Goal: Communication & Community: Share content

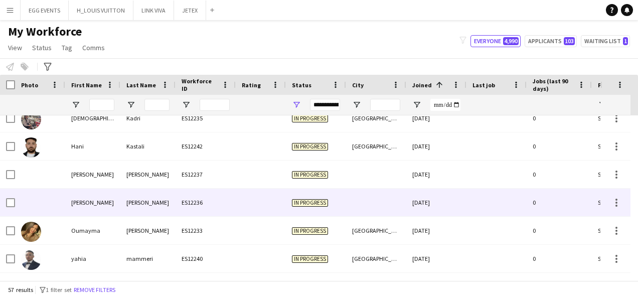
click at [558, 206] on div "0" at bounding box center [559, 203] width 65 height 28
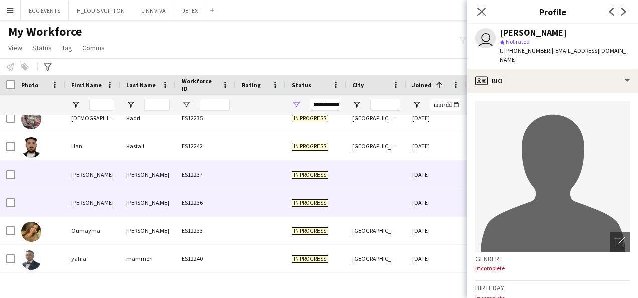
click at [434, 174] on div "[DATE]" at bounding box center [436, 174] width 60 height 28
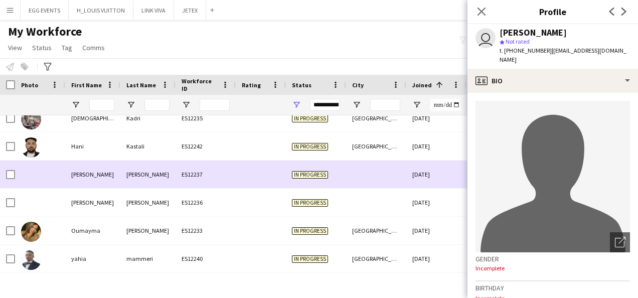
click at [434, 174] on div "[DATE]" at bounding box center [436, 174] width 60 height 28
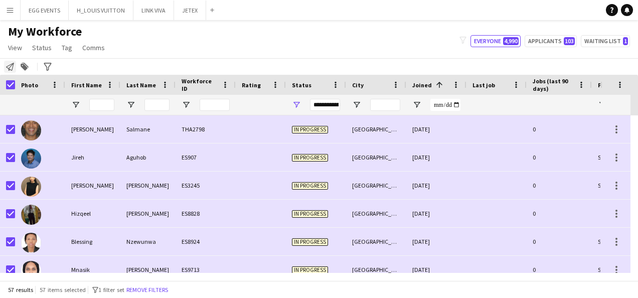
click at [7, 71] on div "Notify workforce" at bounding box center [10, 67] width 12 height 12
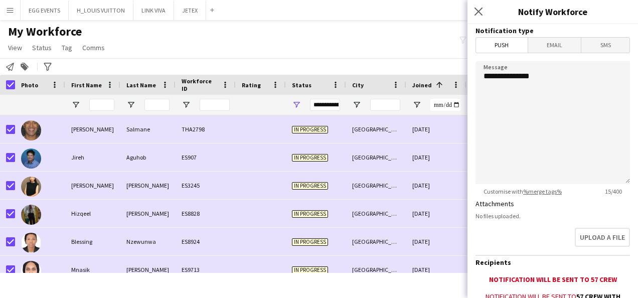
click at [554, 52] on mat-button-toggle-group "Push Email SMS" at bounding box center [552, 45] width 154 height 16
click at [560, 48] on span "Email" at bounding box center [554, 45] width 53 height 15
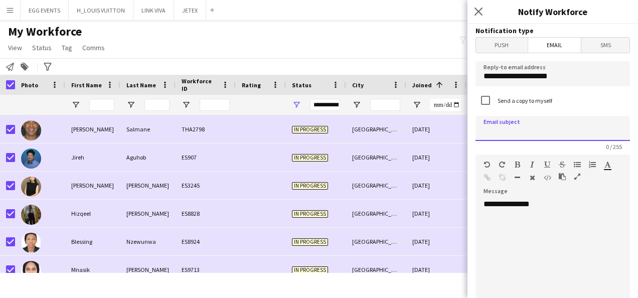
click at [513, 124] on input at bounding box center [552, 128] width 154 height 25
type input "**********"
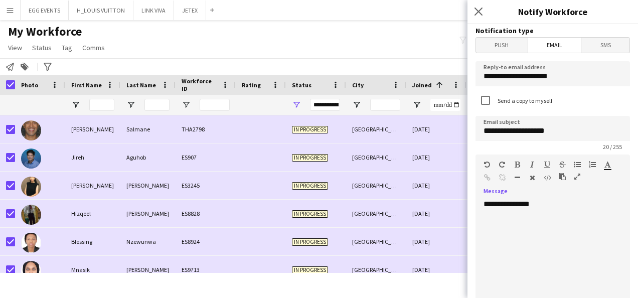
click at [565, 211] on div "**********" at bounding box center [548, 259] width 147 height 120
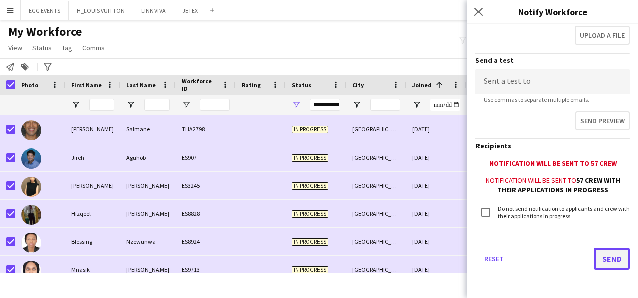
click at [595, 265] on button "Send" at bounding box center [612, 259] width 36 height 22
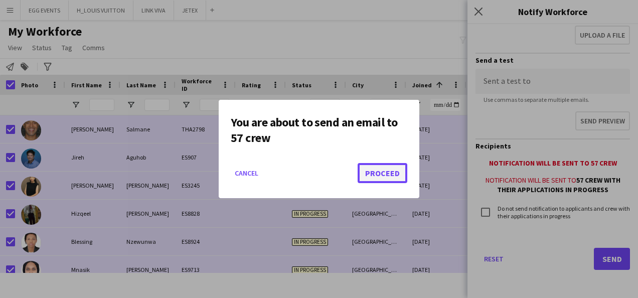
click at [383, 164] on button "Proceed" at bounding box center [383, 173] width 50 height 20
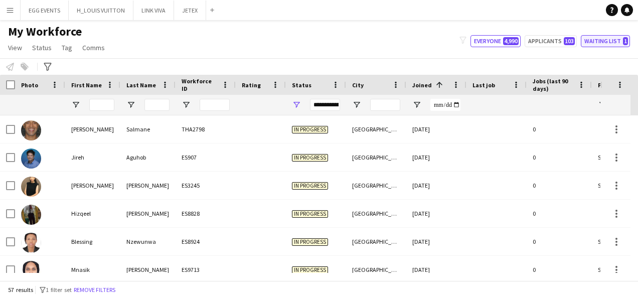
click at [603, 43] on button "Waiting list 1" at bounding box center [605, 41] width 49 height 12
type input "**********"
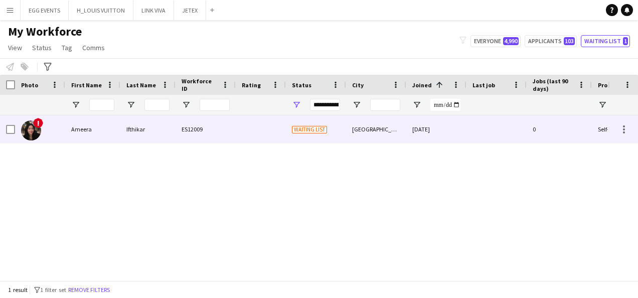
click at [380, 130] on div "[GEOGRAPHIC_DATA]" at bounding box center [376, 129] width 60 height 28
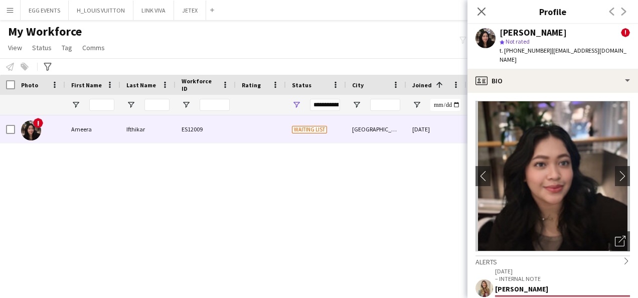
scroll to position [210, 0]
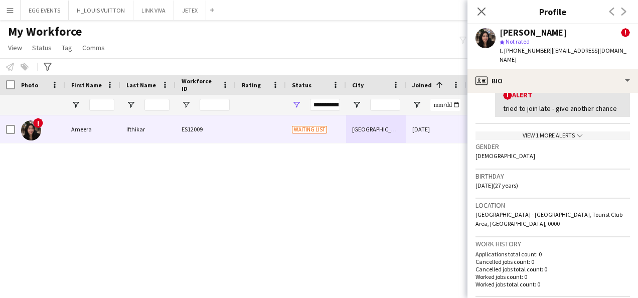
click at [562, 131] on div "View 1 more alerts chevron-down" at bounding box center [552, 135] width 154 height 9
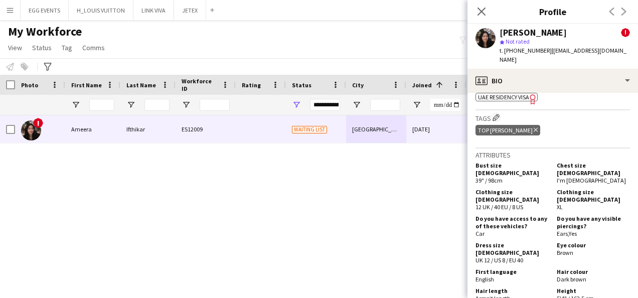
scroll to position [1133, 0]
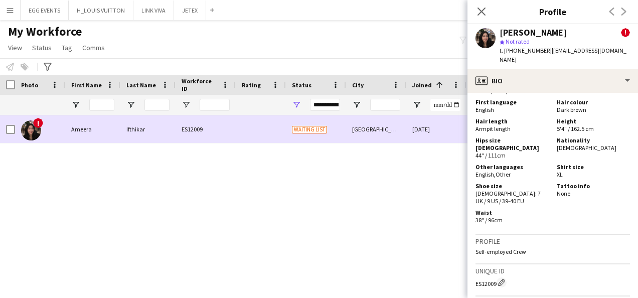
click at [403, 121] on div "[GEOGRAPHIC_DATA]" at bounding box center [376, 129] width 60 height 28
